Goal: Transaction & Acquisition: Purchase product/service

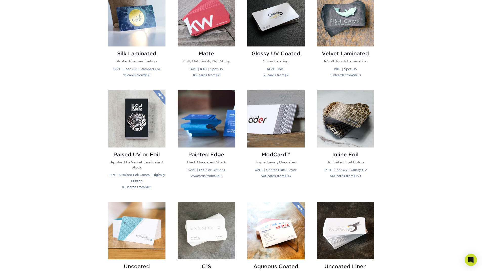
scroll to position [202, 0]
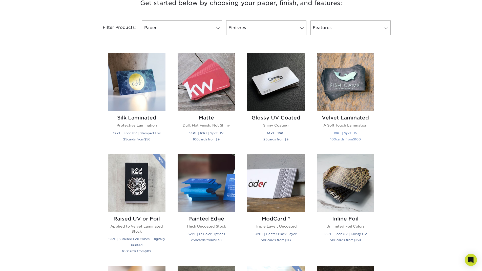
click at [349, 89] on img at bounding box center [345, 81] width 57 height 57
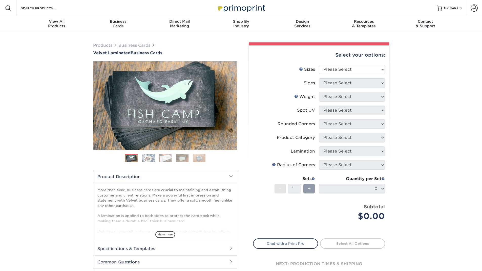
click at [150, 156] on img at bounding box center [148, 158] width 13 height 8
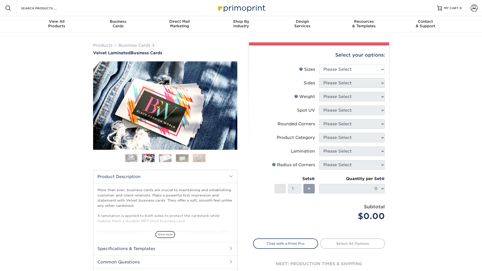
click at [162, 157] on img at bounding box center [165, 158] width 13 height 8
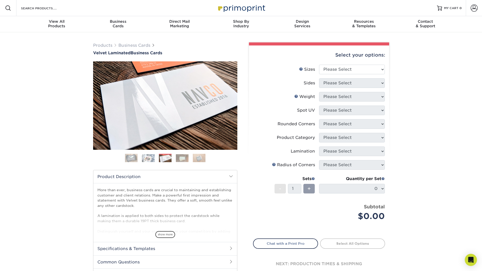
click at [180, 157] on img at bounding box center [182, 158] width 13 height 8
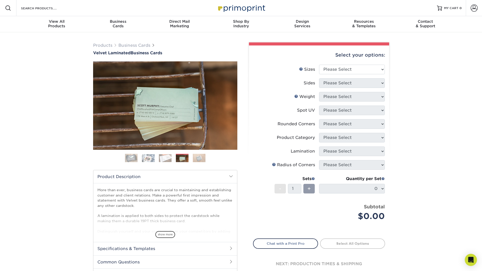
click at [196, 157] on img at bounding box center [199, 158] width 13 height 9
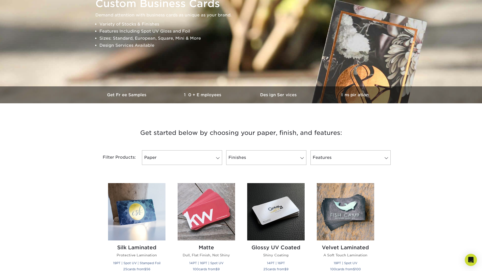
scroll to position [101, 0]
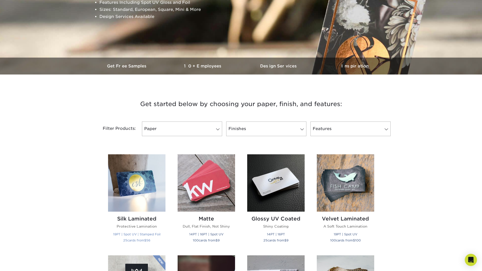
click at [145, 185] on img at bounding box center [136, 183] width 57 height 57
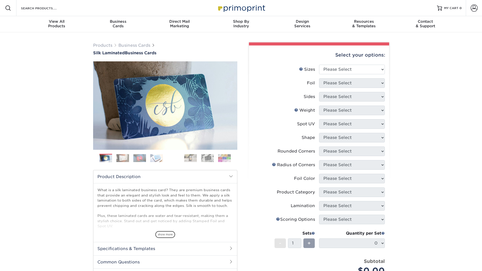
click at [123, 159] on img at bounding box center [122, 158] width 13 height 8
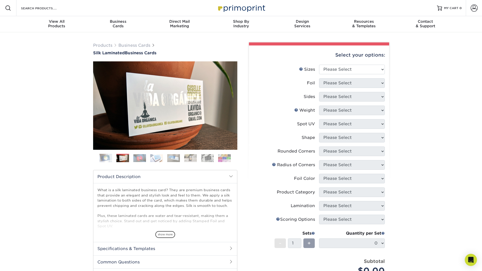
click at [139, 158] on img at bounding box center [139, 158] width 13 height 8
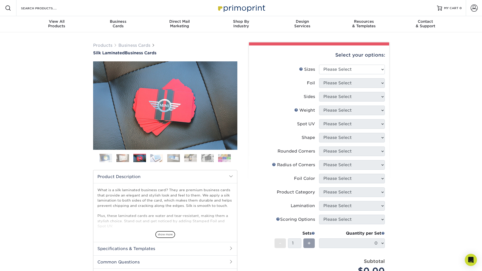
click at [155, 158] on img at bounding box center [156, 158] width 13 height 8
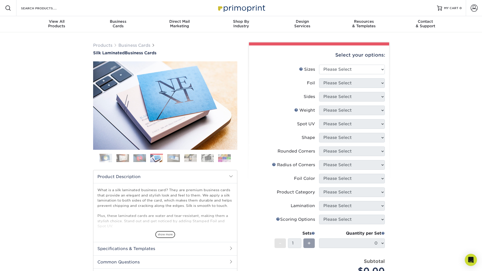
click at [169, 156] on img at bounding box center [173, 158] width 13 height 8
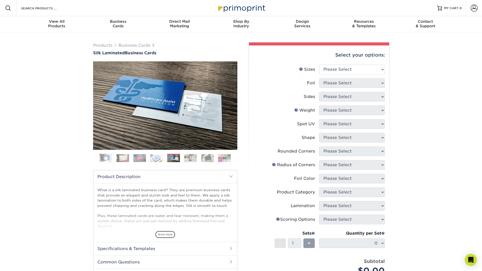
click at [190, 156] on img at bounding box center [190, 158] width 13 height 8
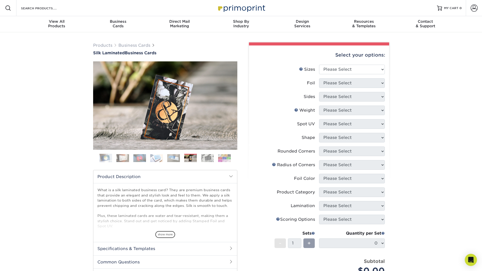
click at [208, 157] on img at bounding box center [207, 158] width 13 height 8
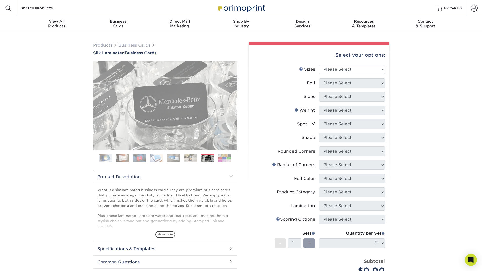
click at [227, 155] on img at bounding box center [224, 158] width 13 height 8
